Goal: Understand process/instructions: Learn about a topic

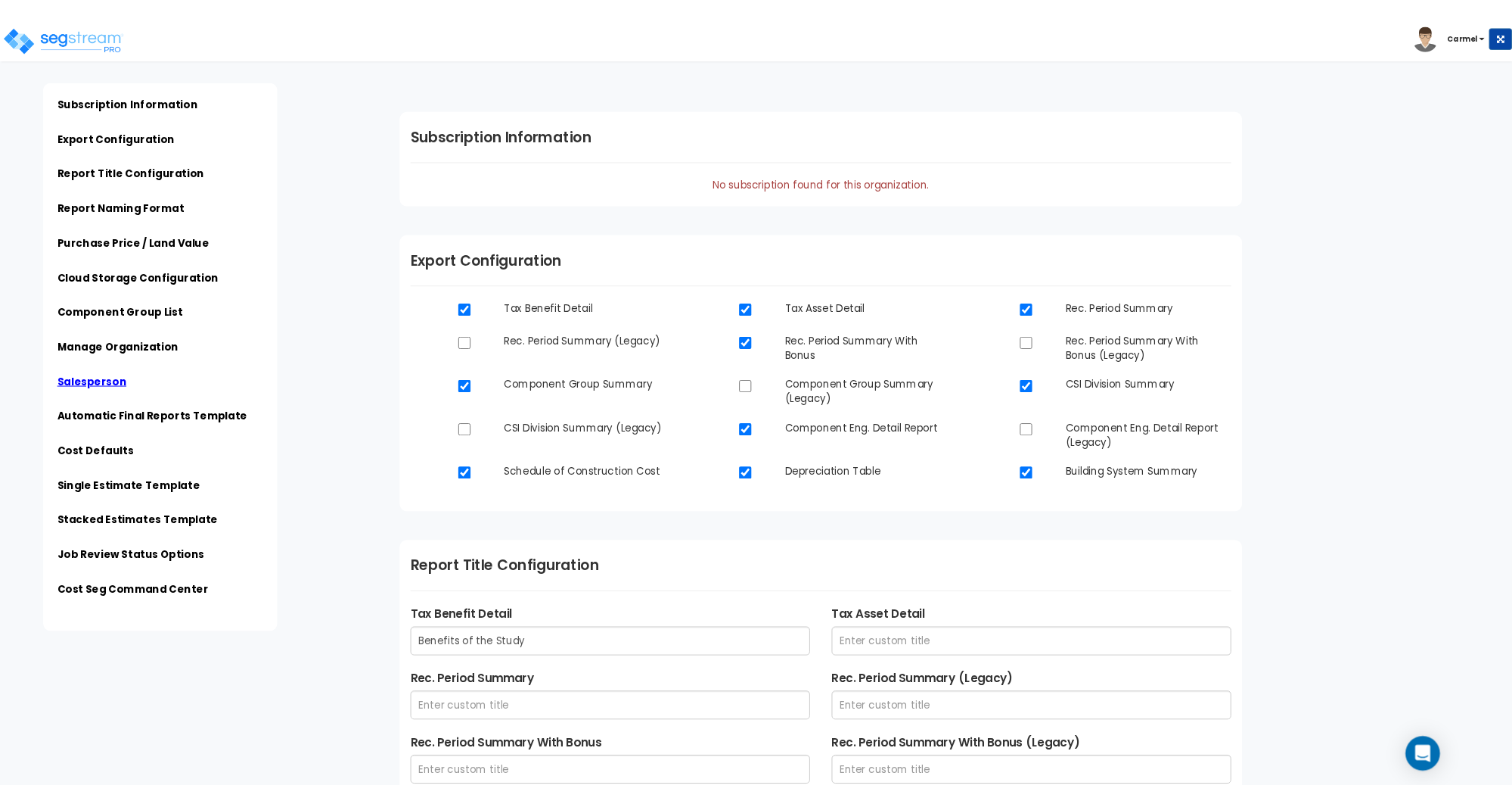
scroll to position [2872, 0]
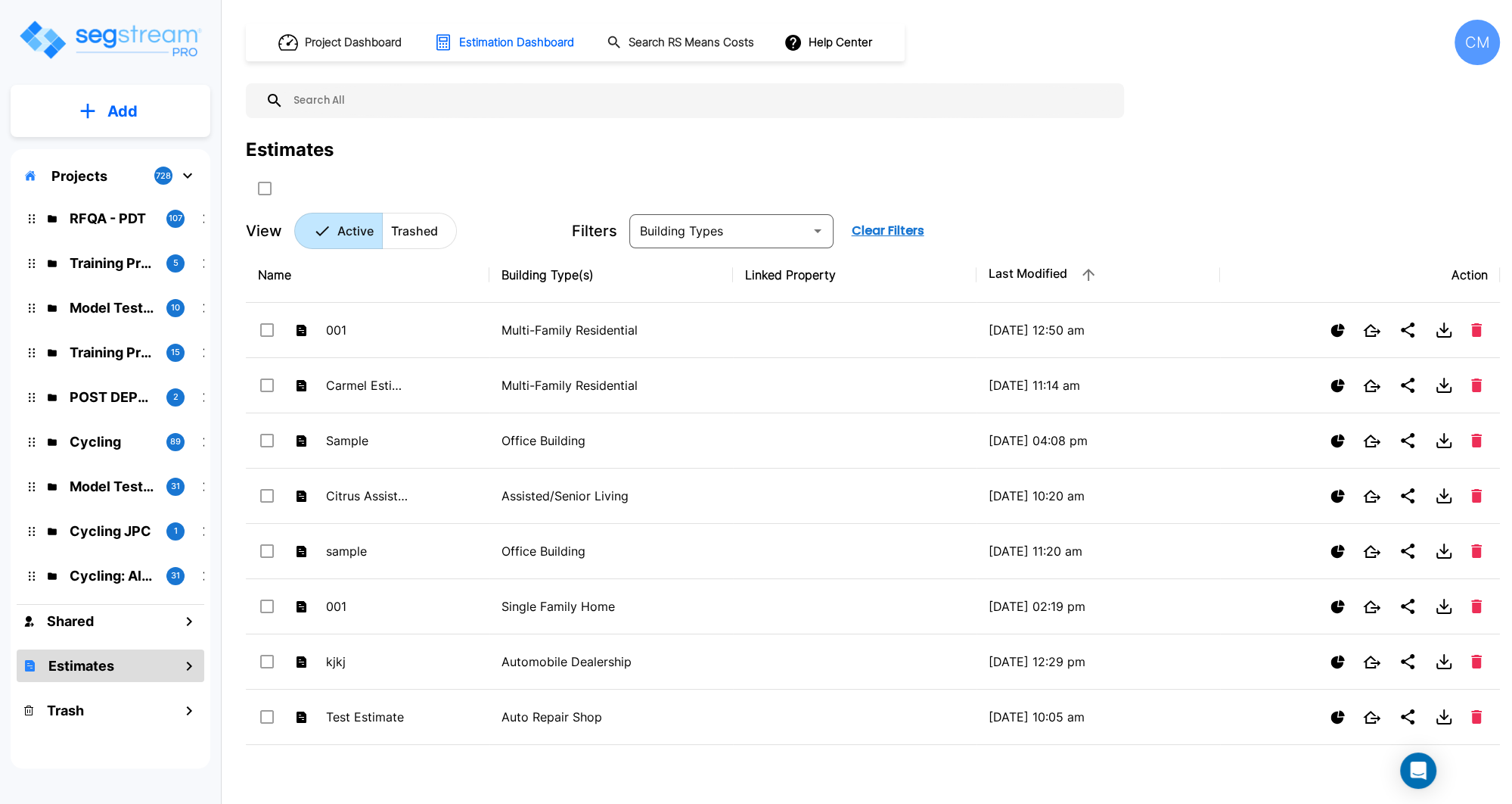
click at [1423, 769] on icon "Open Intercom Messenger" at bounding box center [1419, 770] width 16 height 19
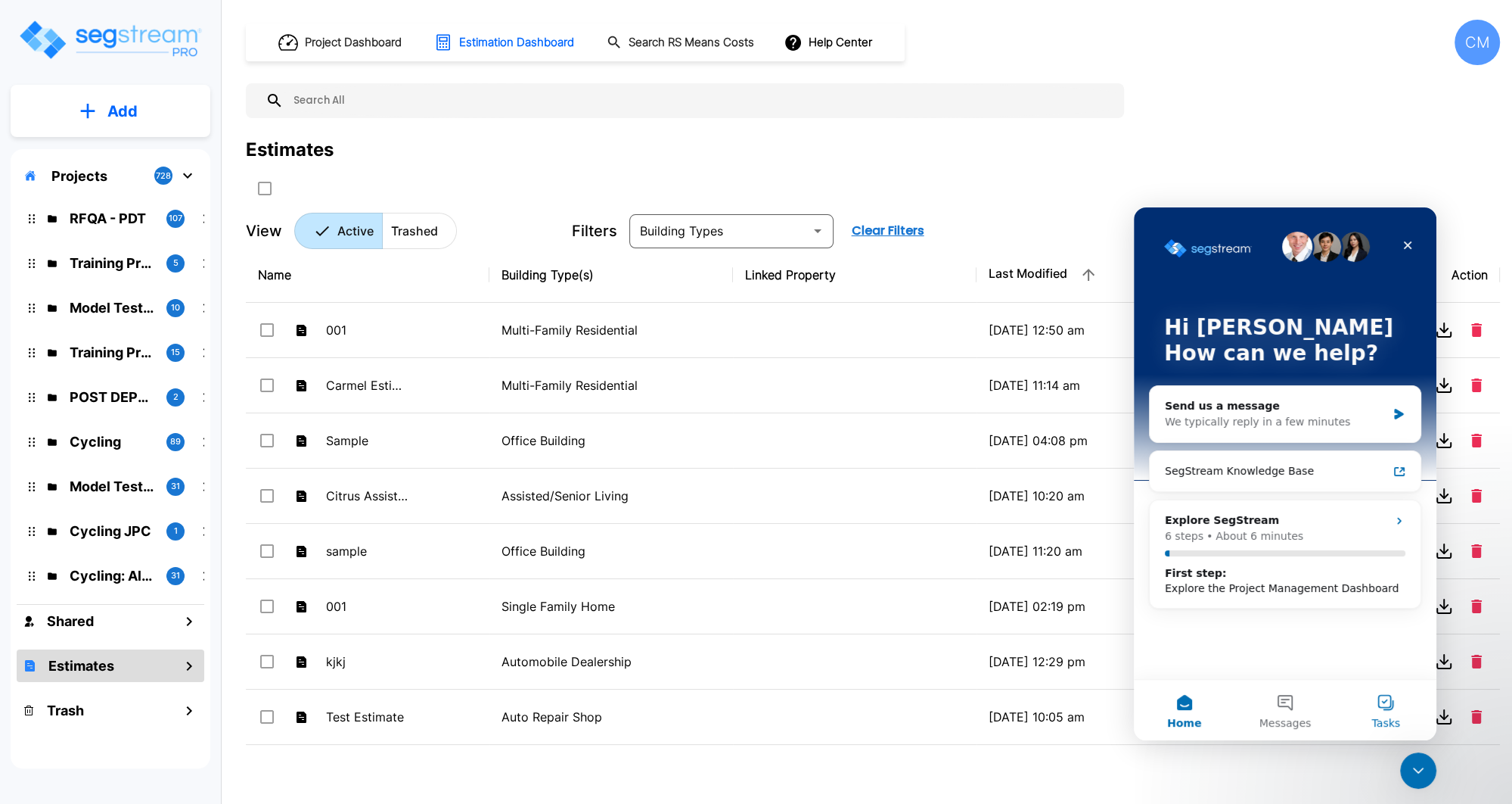
click at [1381, 710] on button "Tasks" at bounding box center [1386, 710] width 101 height 60
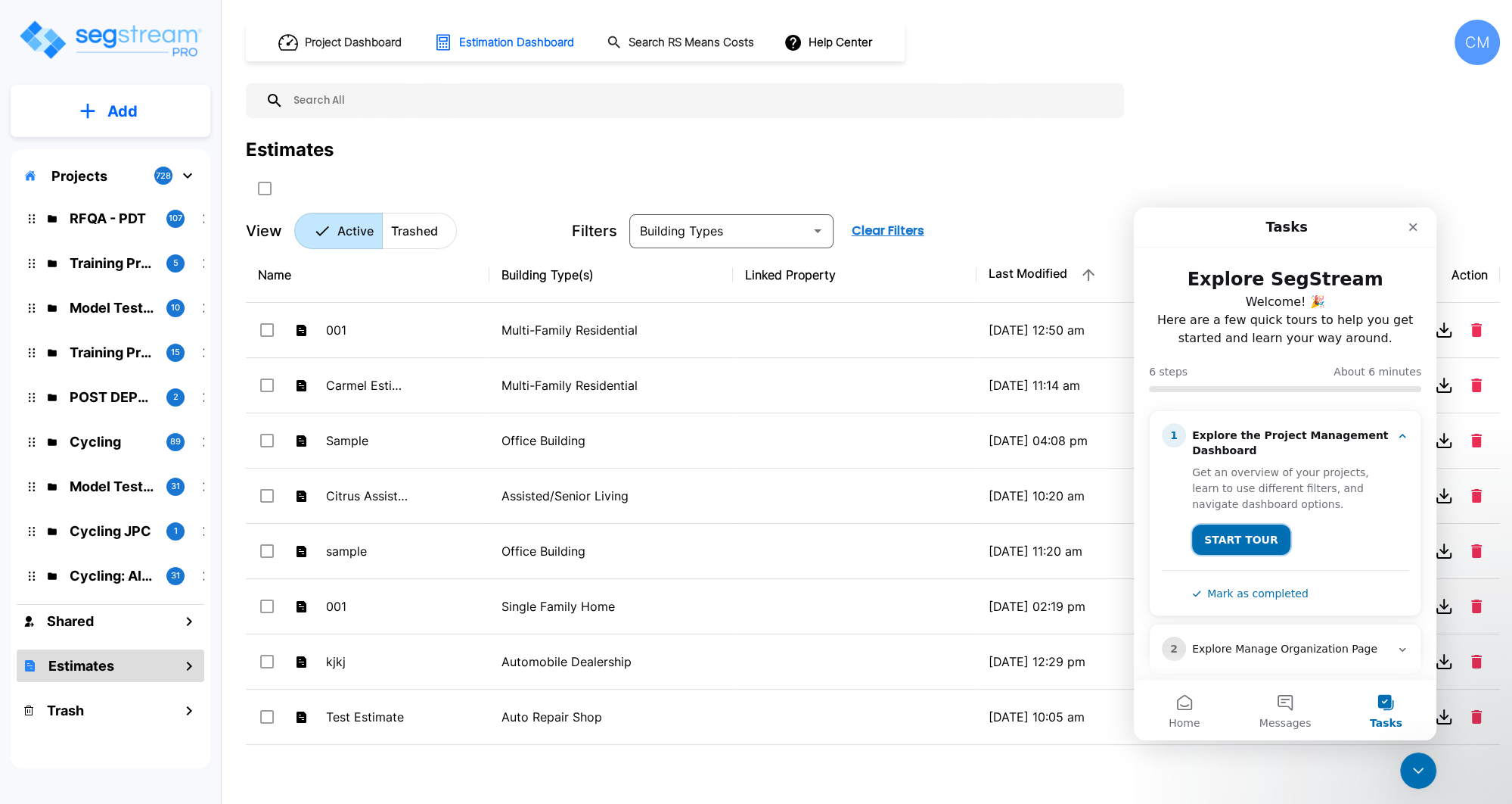
click at [1248, 532] on button "START TOUR" at bounding box center [1241, 539] width 98 height 31
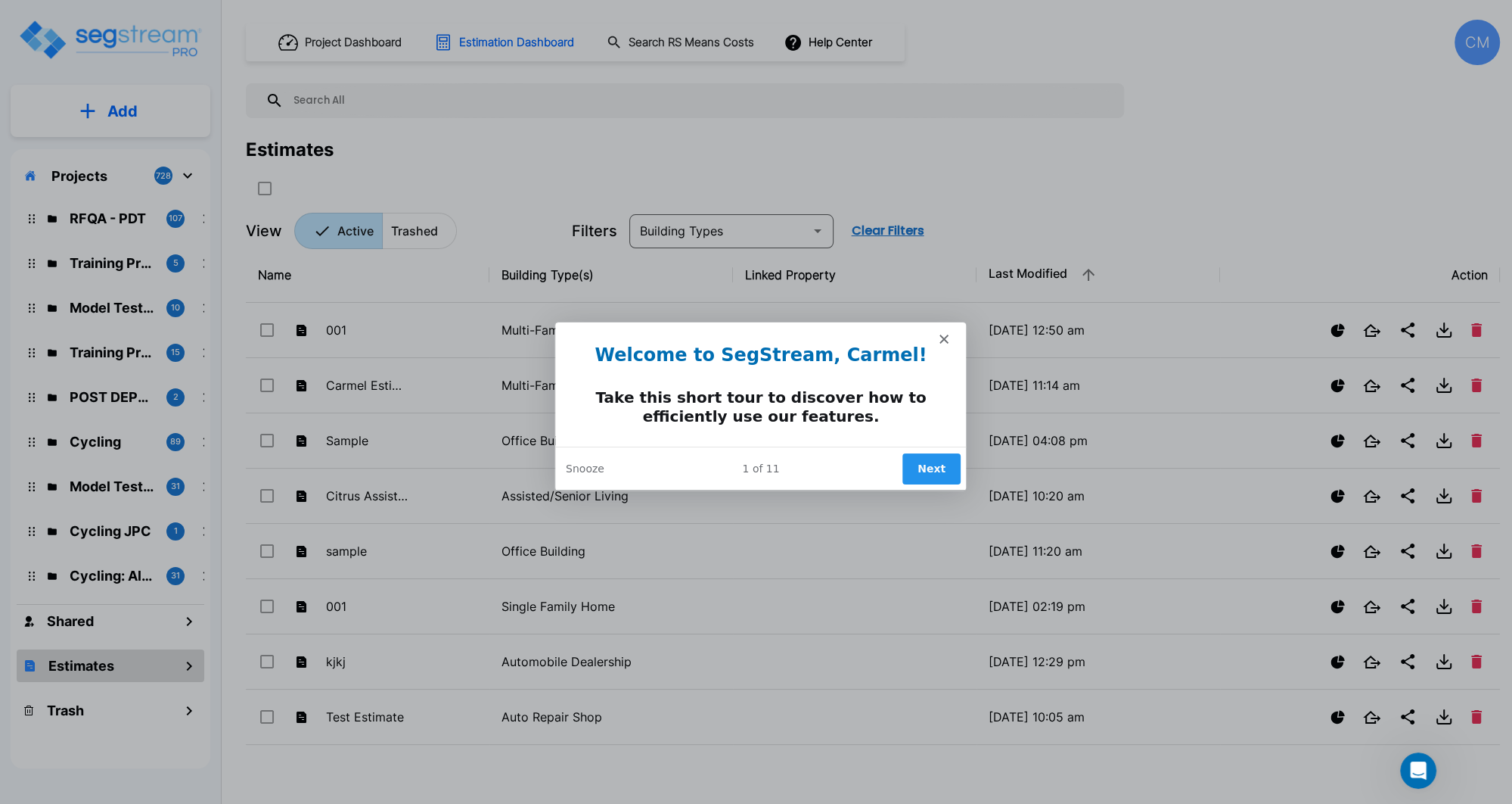
click at [939, 460] on button "Next" at bounding box center [930, 468] width 58 height 31
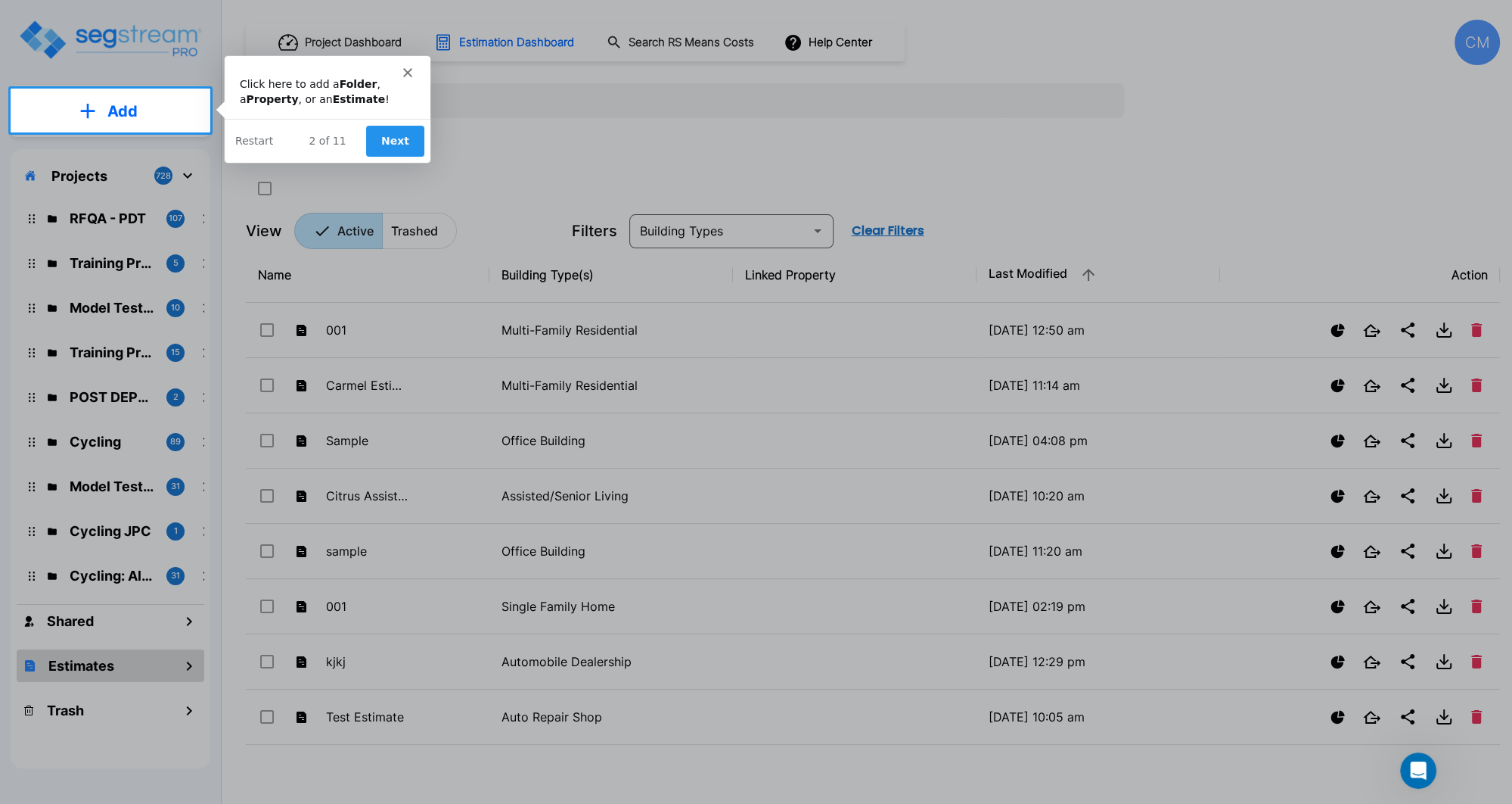
click at [403, 130] on button "Next" at bounding box center [394, 140] width 58 height 31
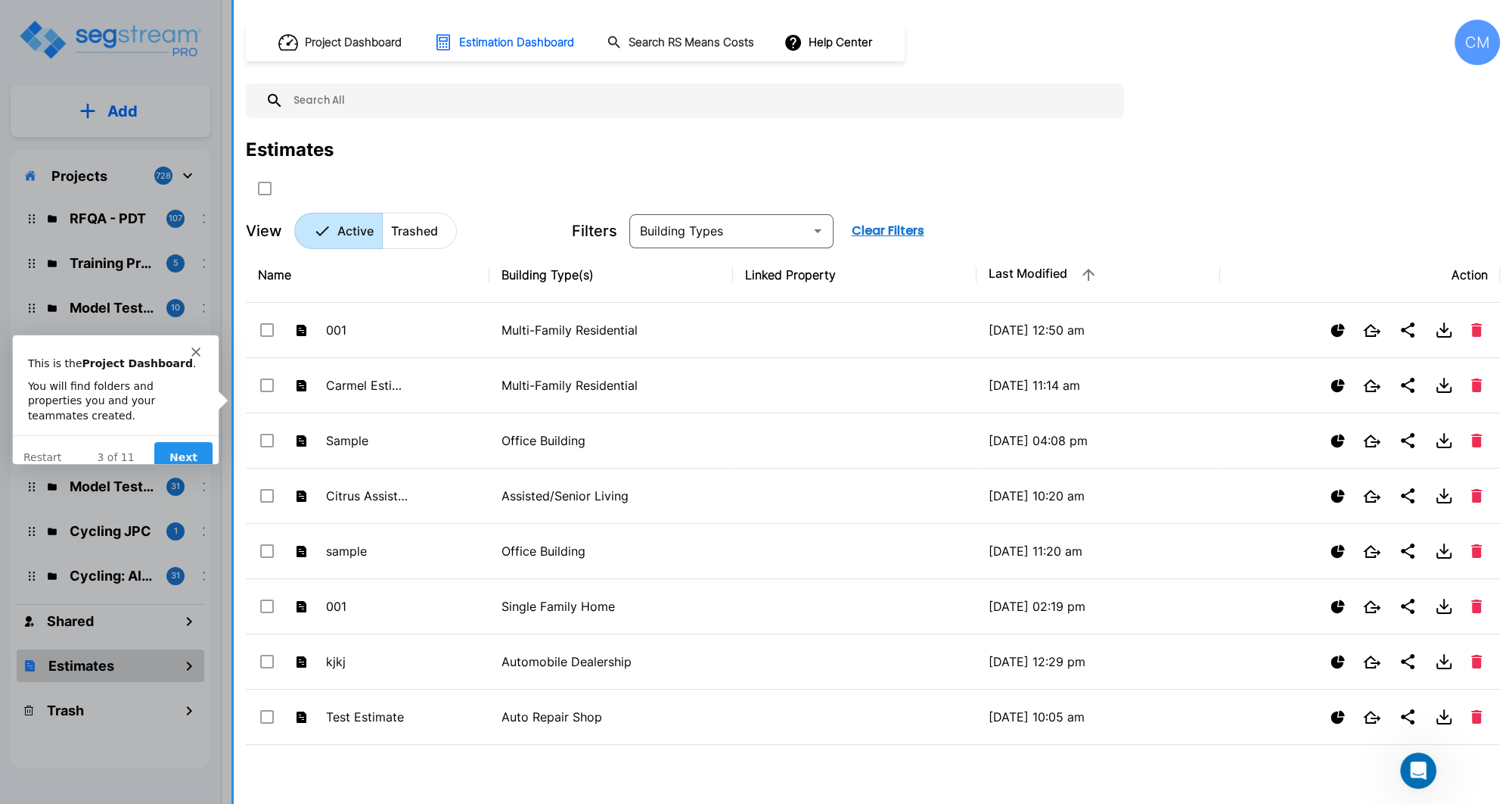
click at [195, 347] on icon "Close" at bounding box center [194, 351] width 9 height 9
